Goal: Task Accomplishment & Management: Manage account settings

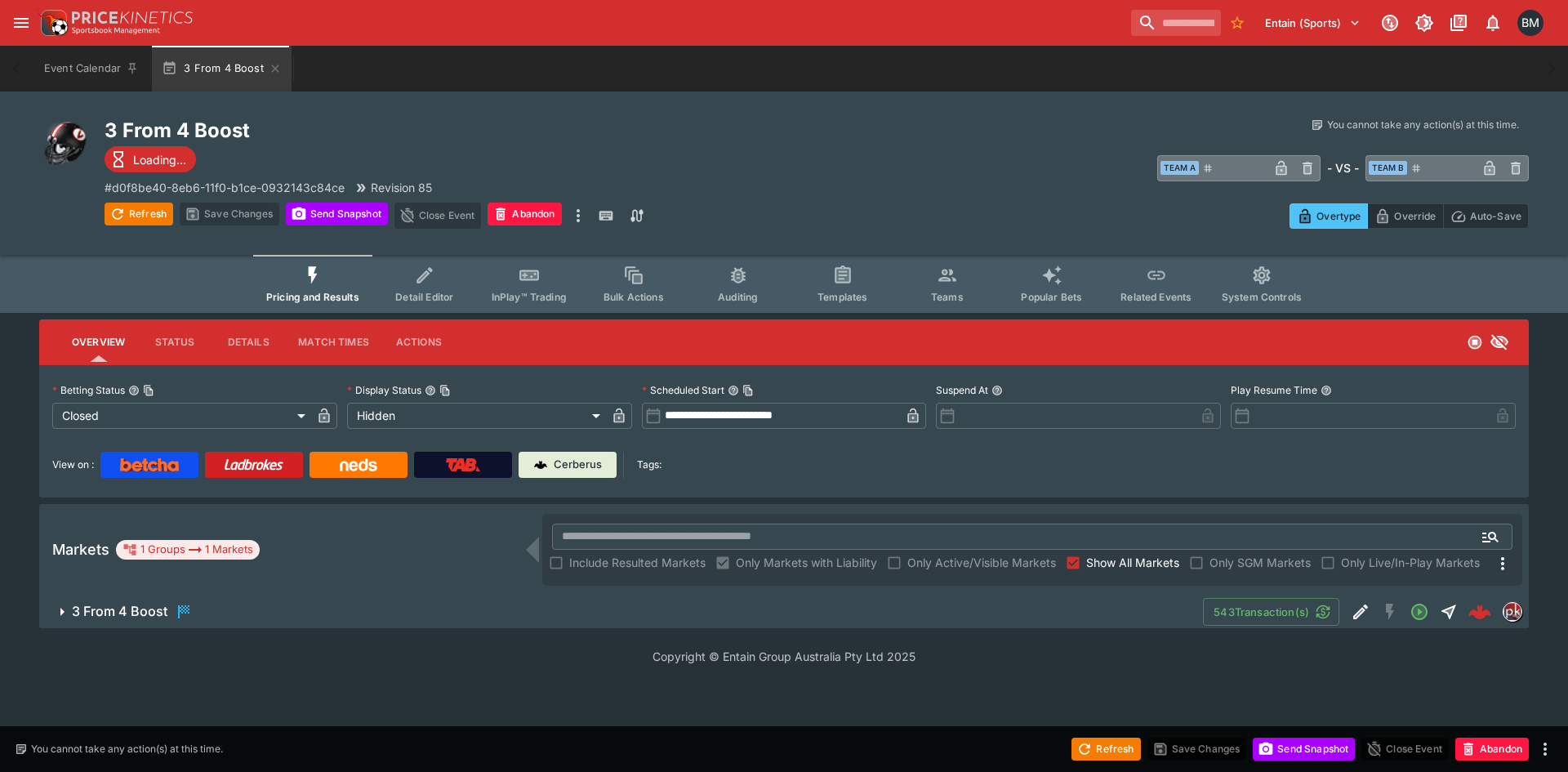
click at [420, 599] on button "3 From 4 Boost" at bounding box center [621, 611] width 1164 height 32
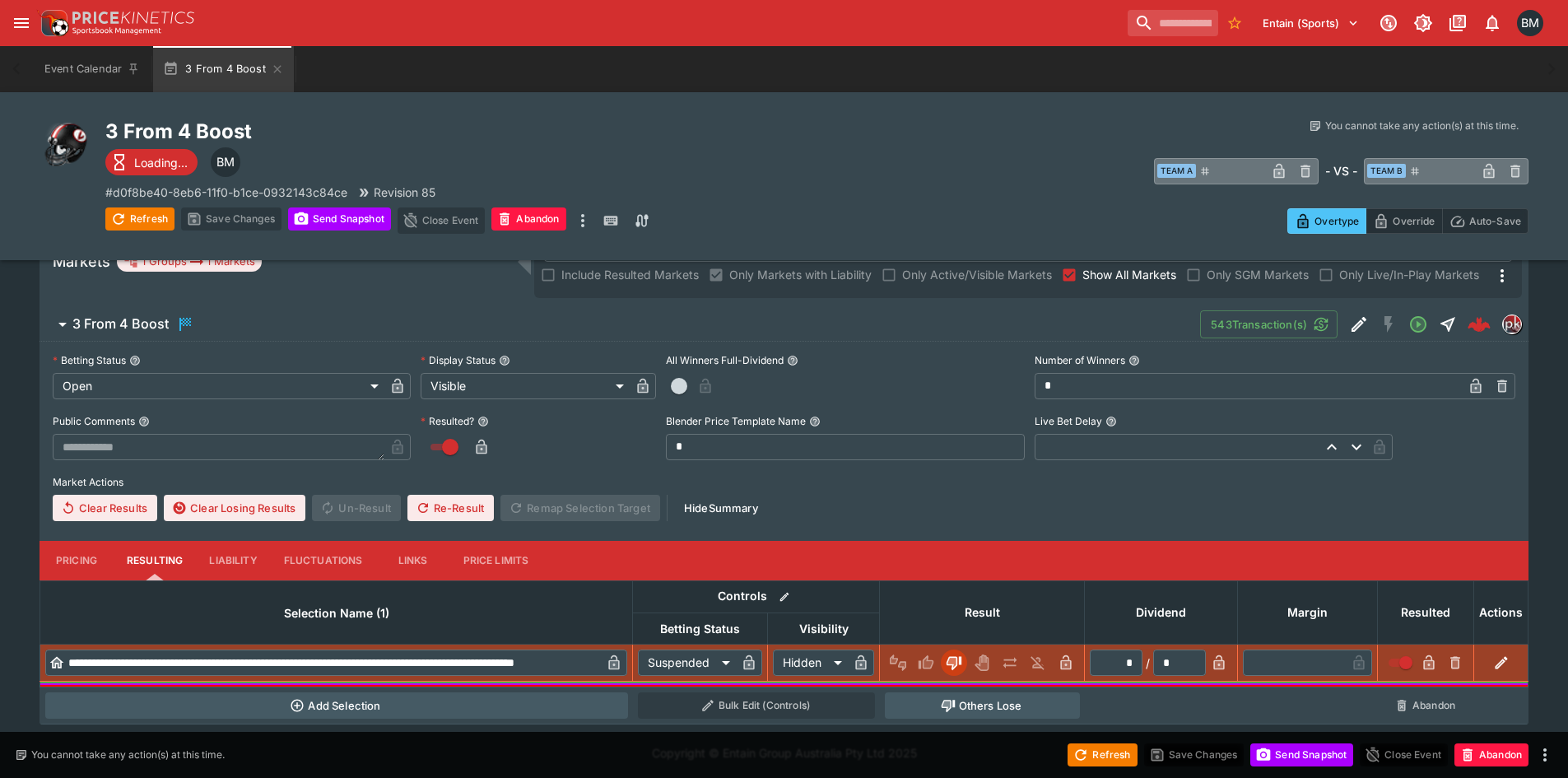
scroll to position [299, 0]
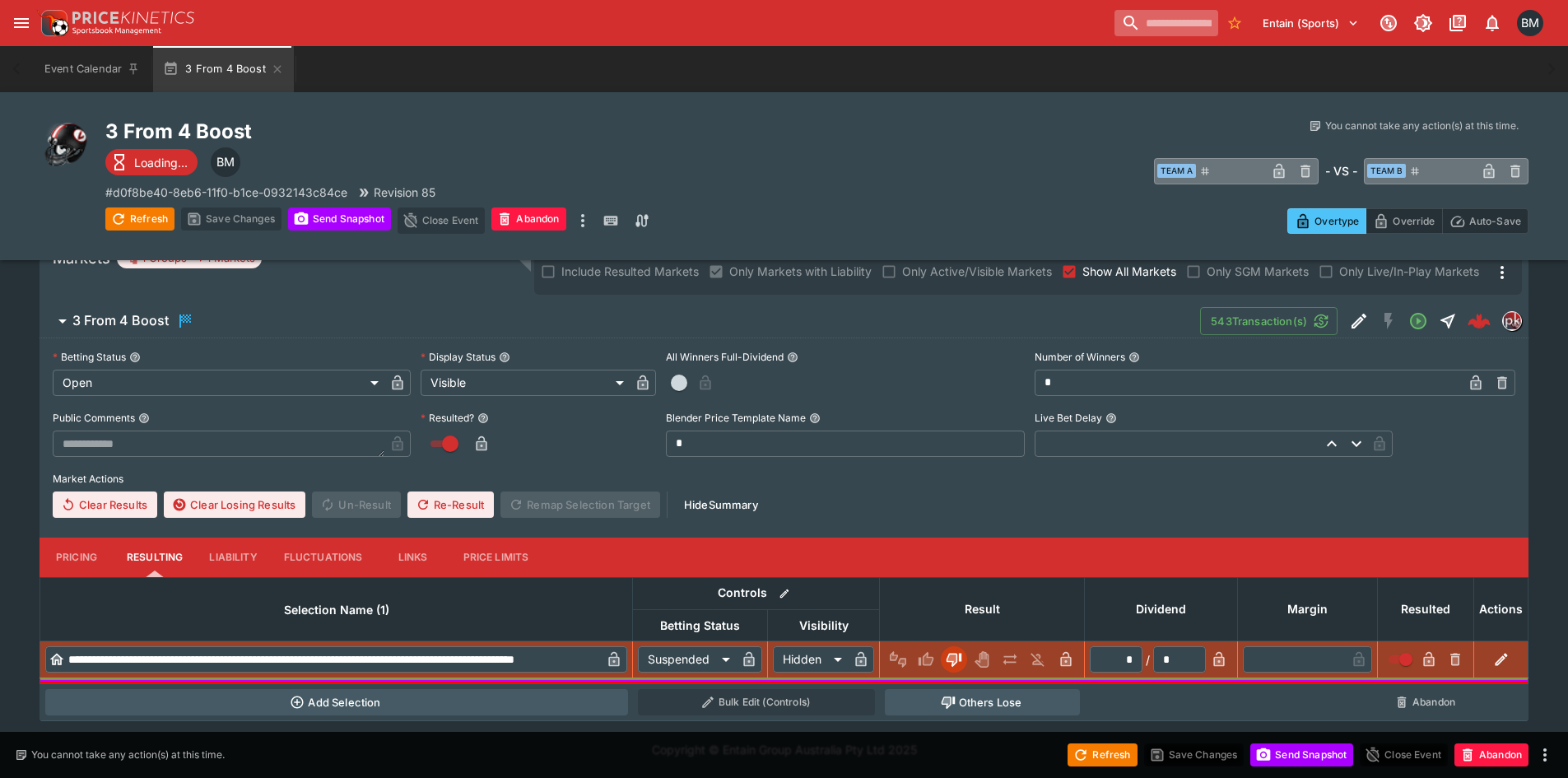
click at [1149, 26] on input "search" at bounding box center [1166, 23] width 104 height 26
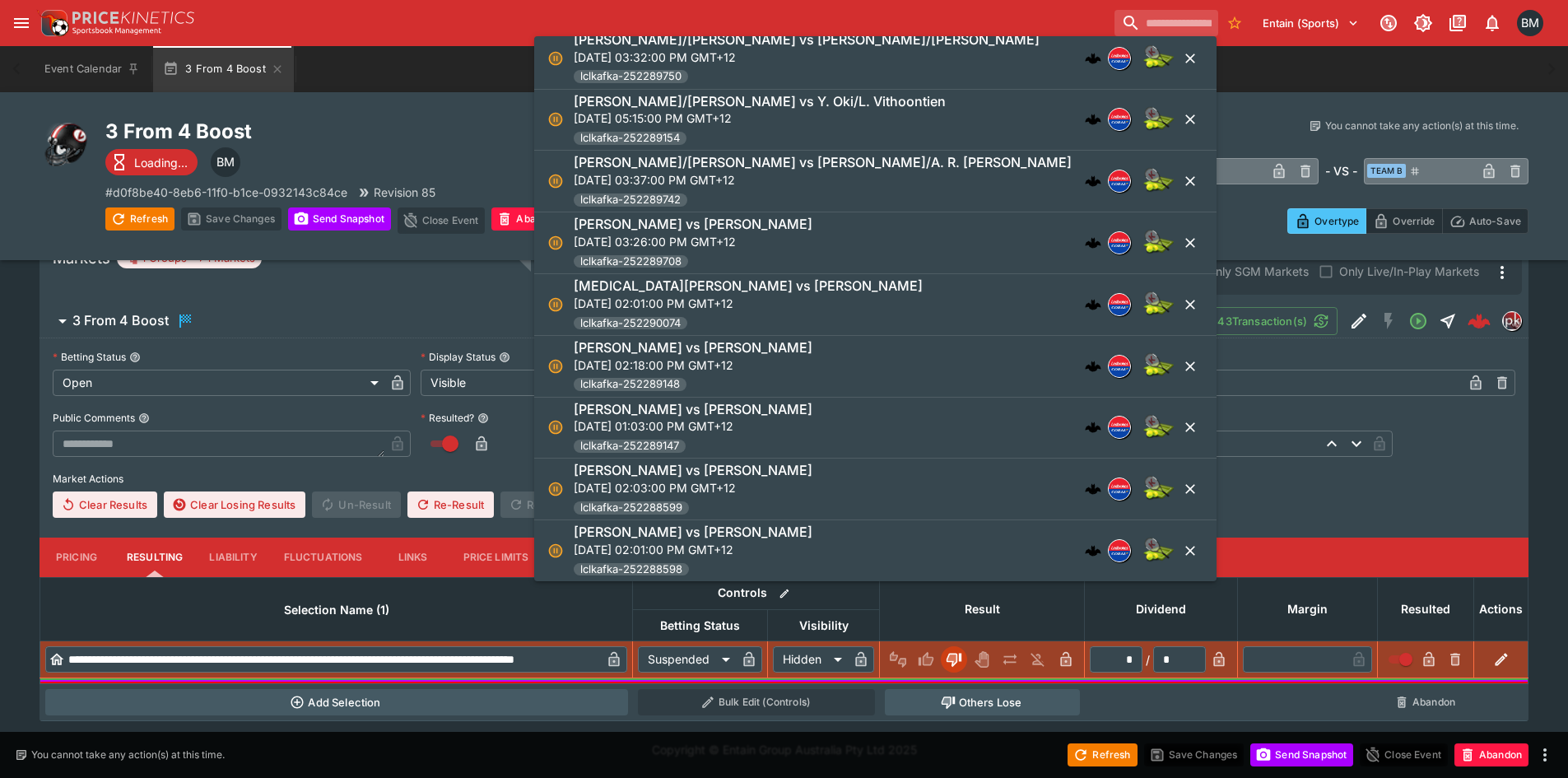
scroll to position [122, 0]
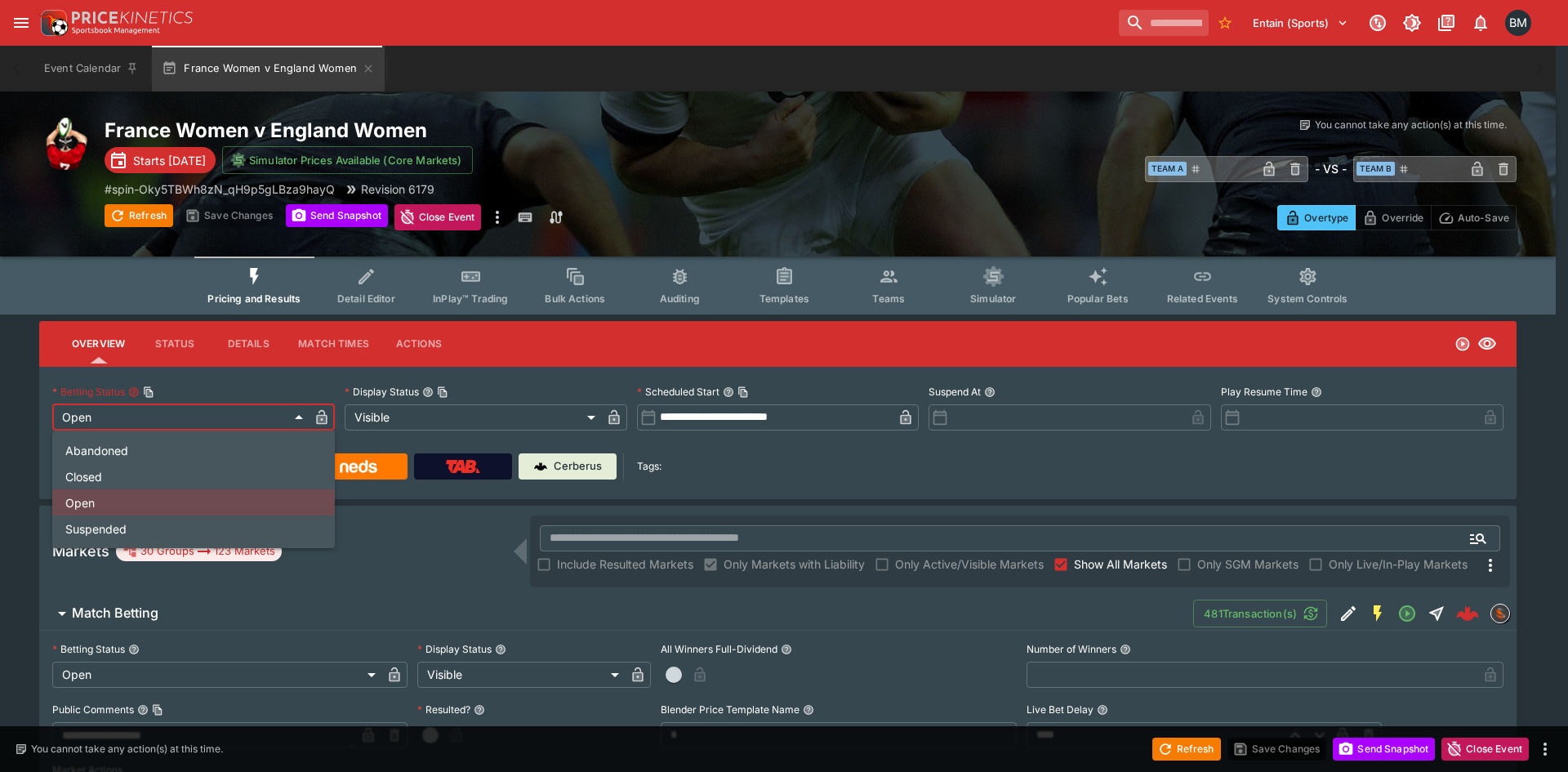
click at [155, 533] on li "Suspended" at bounding box center [193, 529] width 282 height 26
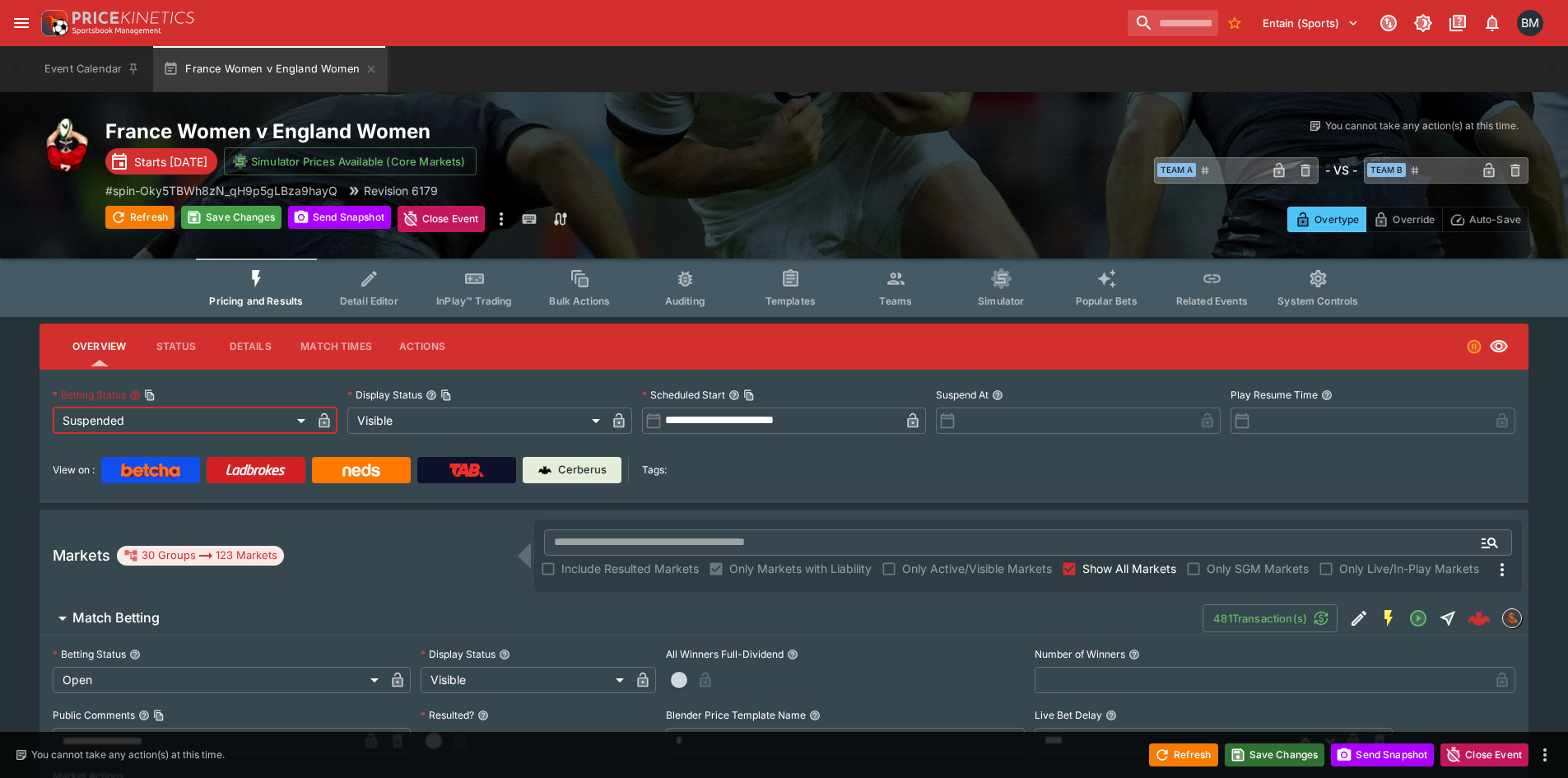
click at [1268, 756] on button "Save Changes" at bounding box center [1275, 755] width 101 height 23
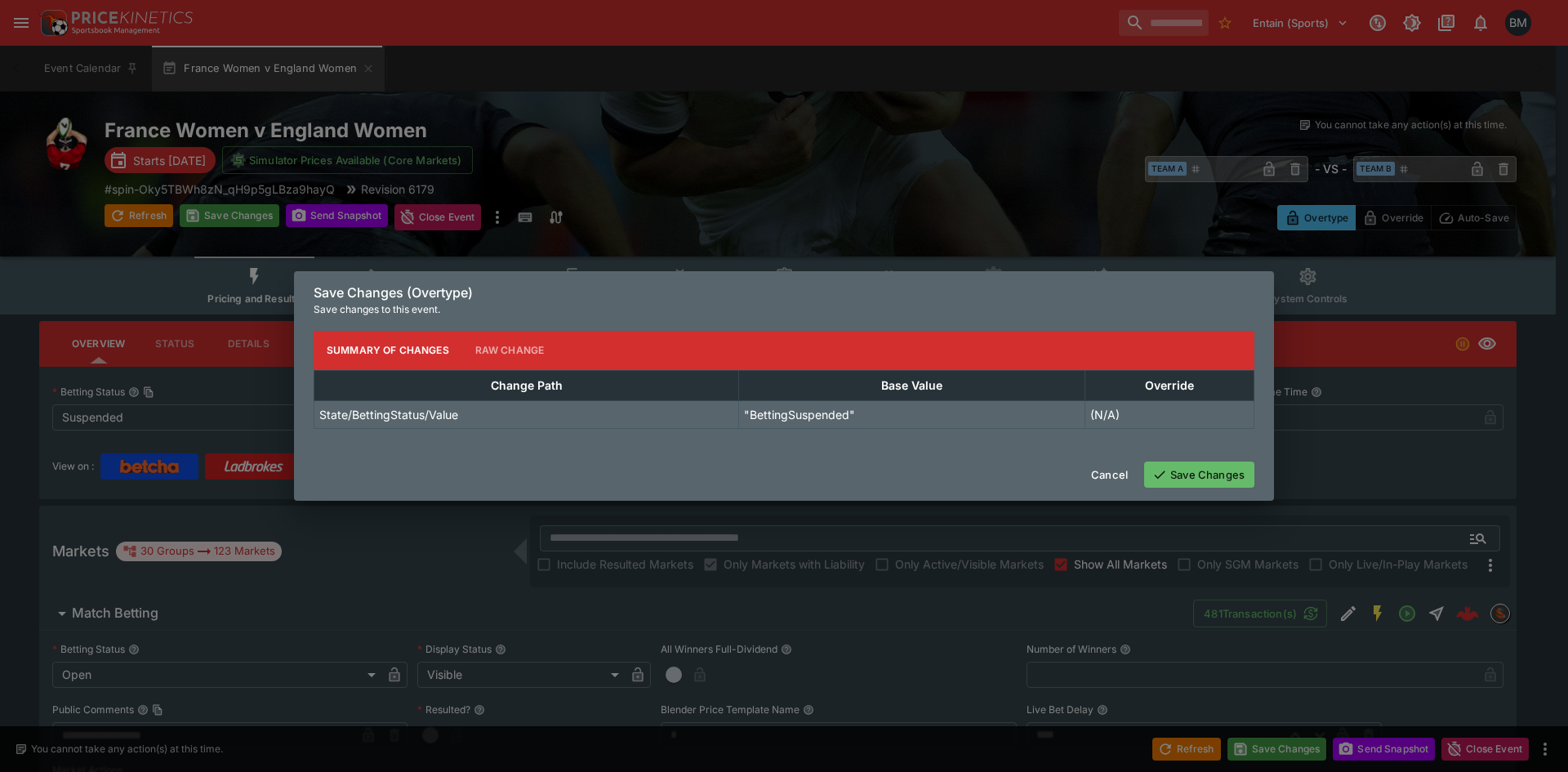
click at [1198, 470] on button "Save Changes" at bounding box center [1199, 475] width 110 height 26
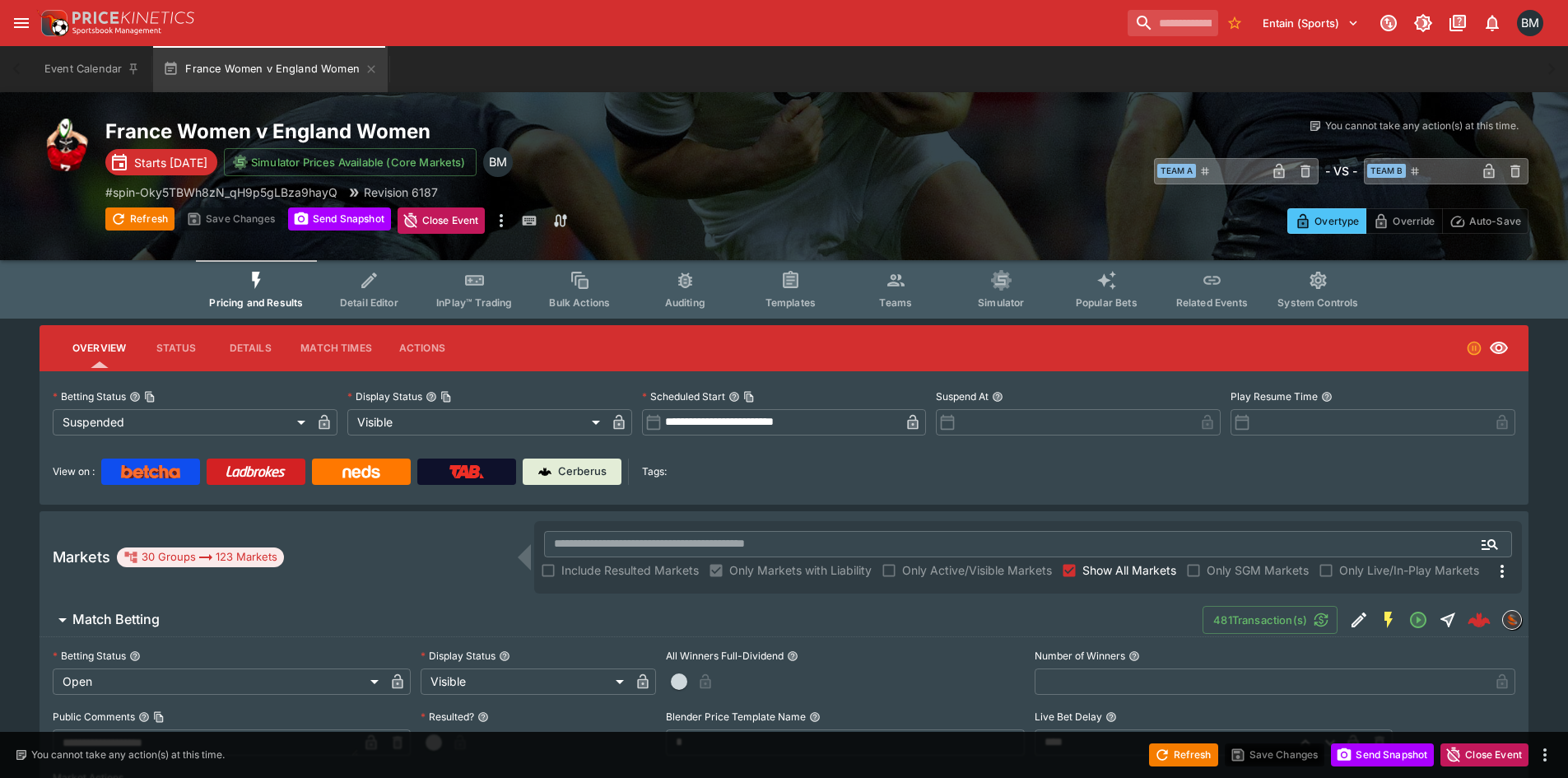
type input "**********"
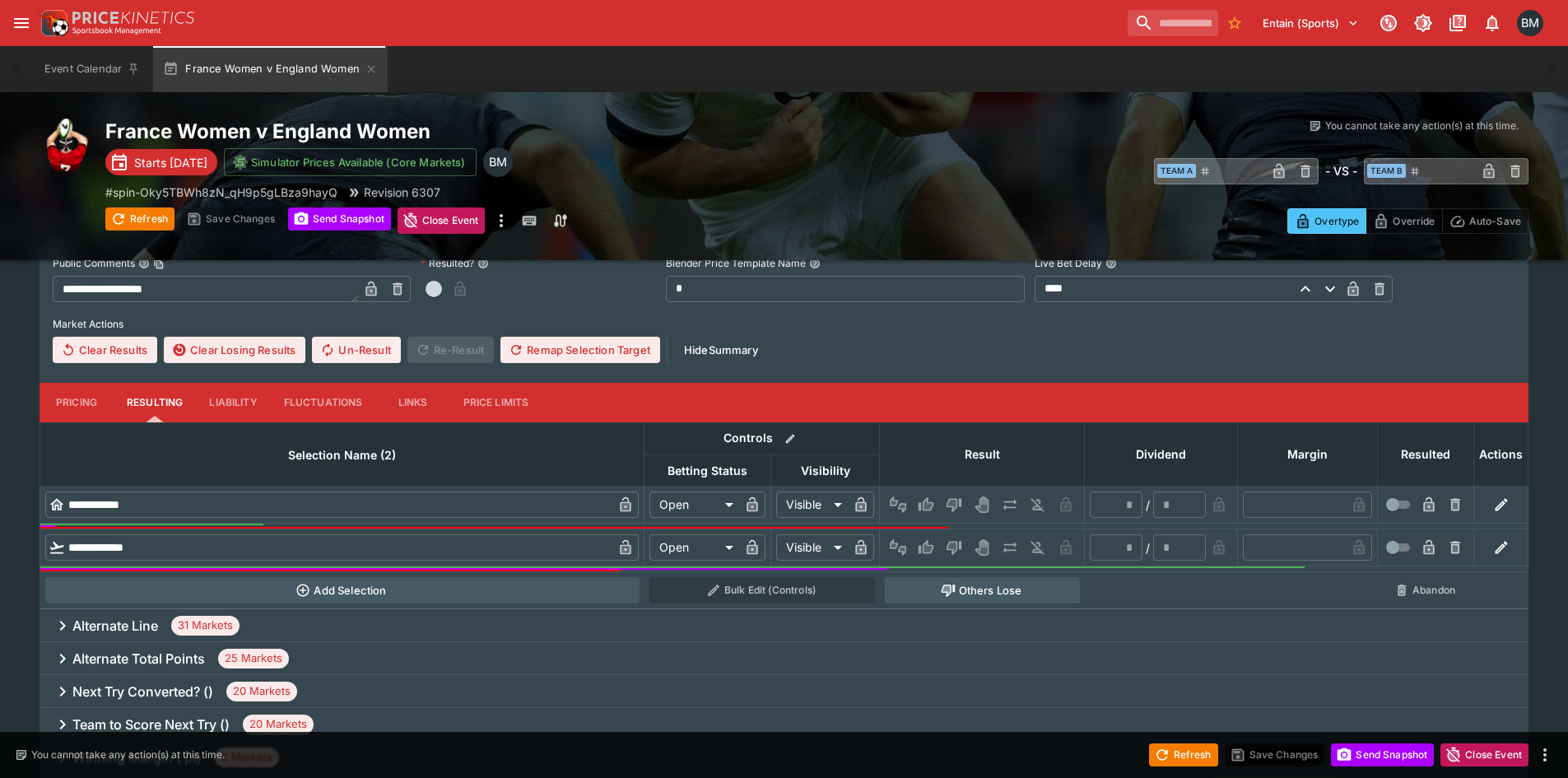
scroll to position [494, 0]
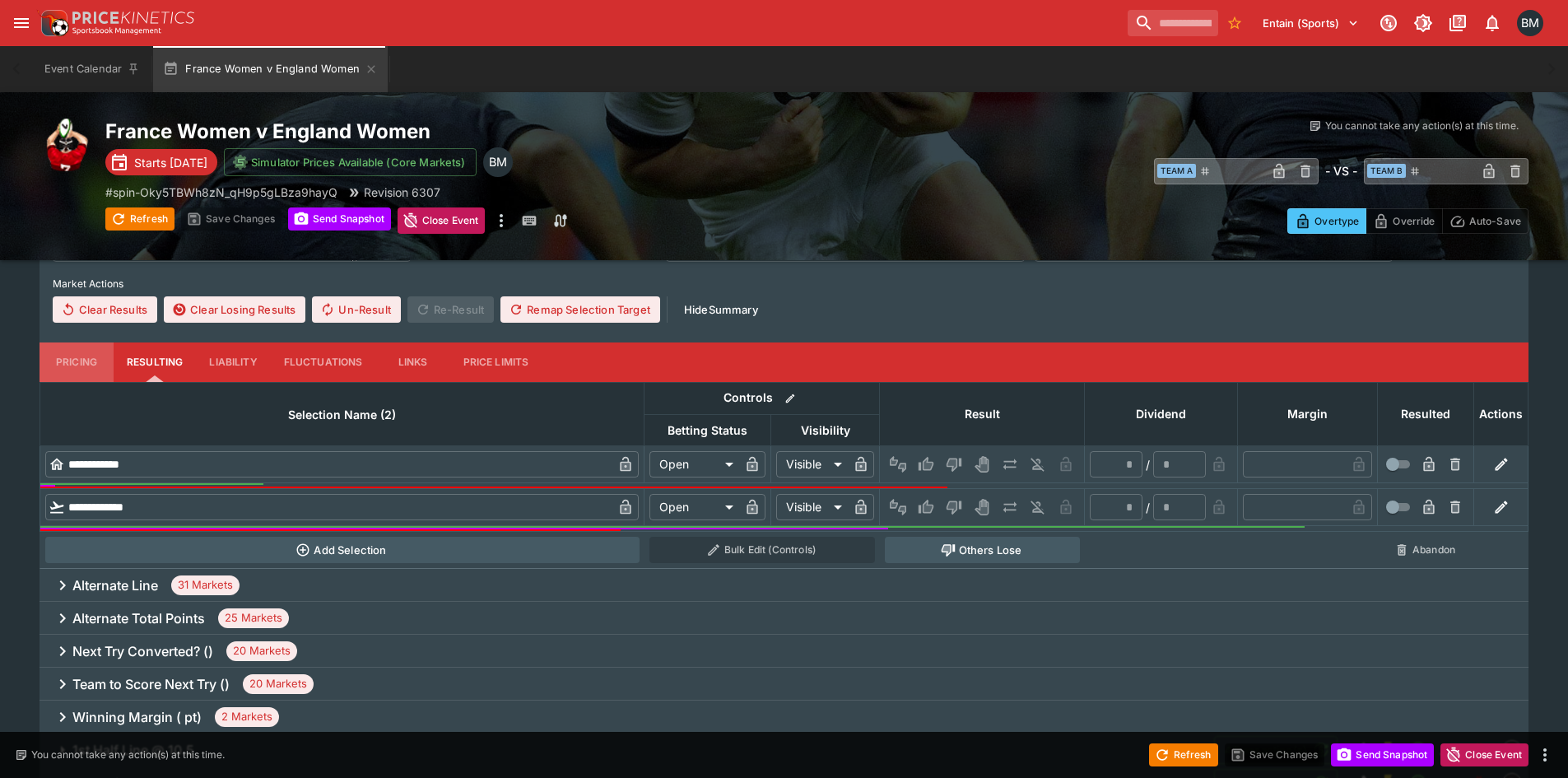
click at [56, 352] on button "Pricing" at bounding box center [76, 362] width 74 height 39
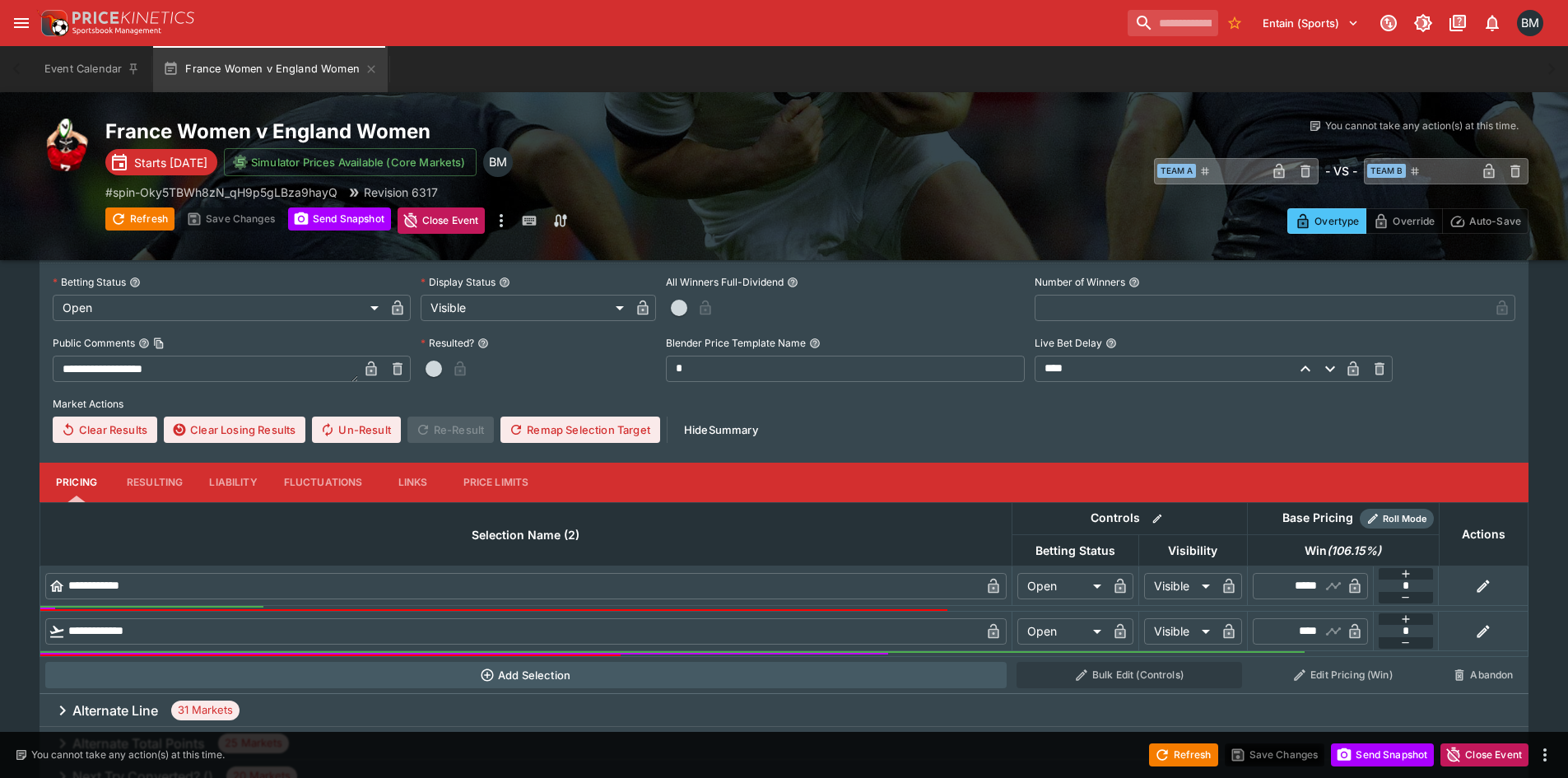
scroll to position [0, 0]
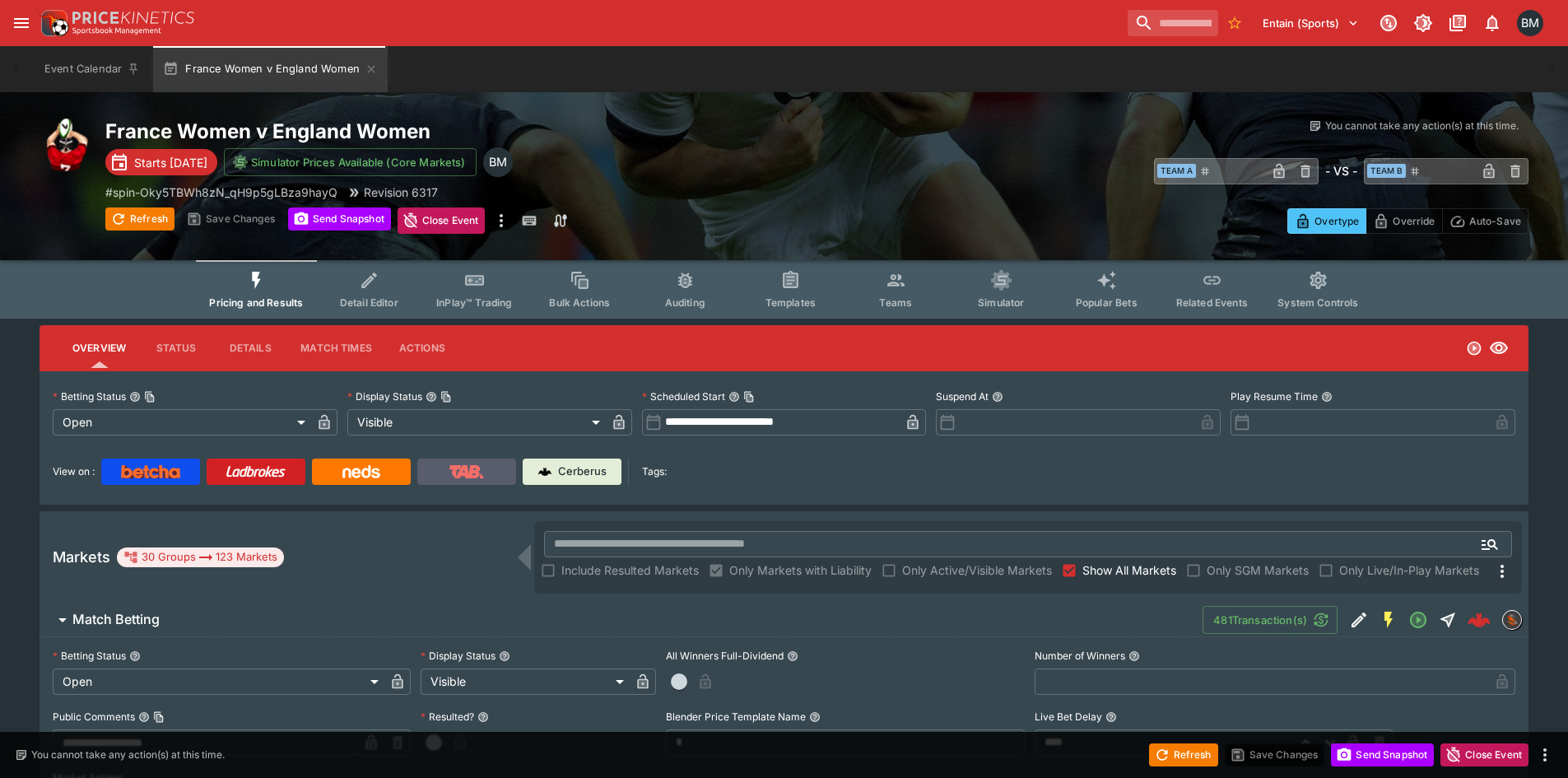
click at [462, 468] on img at bounding box center [466, 472] width 35 height 13
